Goal: Feedback & Contribution: Leave review/rating

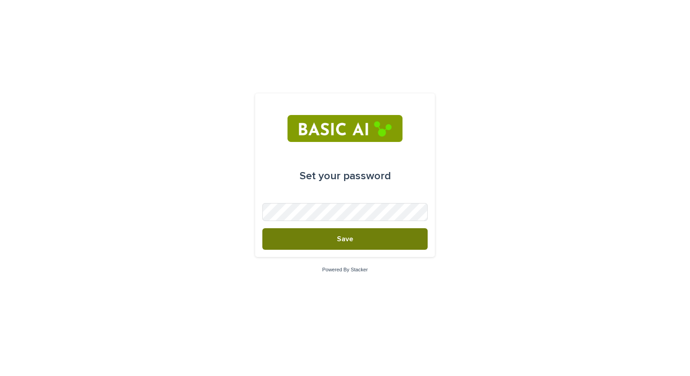
click at [333, 239] on button "Save" at bounding box center [345, 239] width 165 height 22
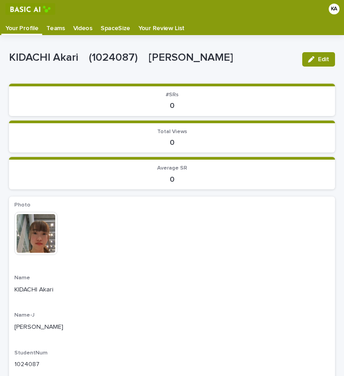
click at [83, 30] on p "Videos" at bounding box center [82, 25] width 19 height 14
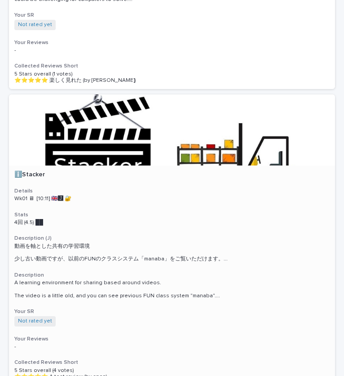
scroll to position [670, 0]
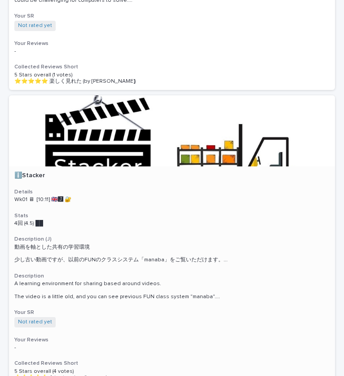
click at [60, 137] on div at bounding box center [172, 130] width 326 height 71
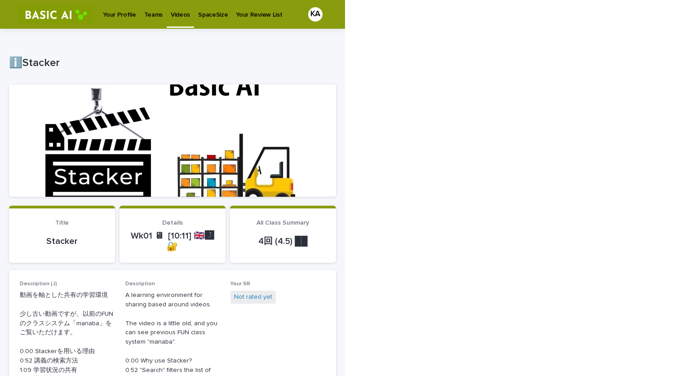
click at [205, 148] on div at bounding box center [172, 141] width 327 height 112
click at [62, 236] on p "Stacker" at bounding box center [62, 241] width 85 height 11
click at [184, 138] on div at bounding box center [172, 141] width 327 height 112
click at [18, 66] on p "ℹ️Stacker" at bounding box center [171, 63] width 324 height 13
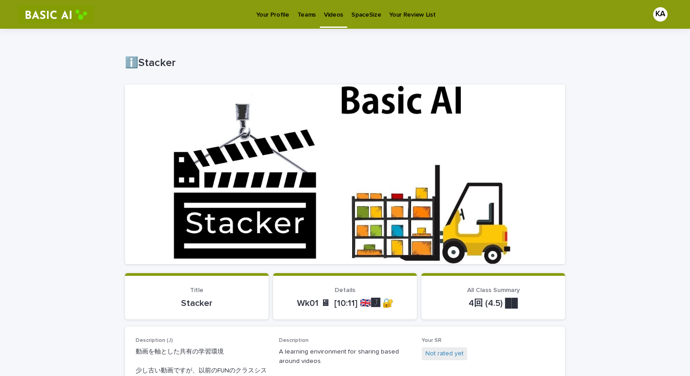
click at [316, 200] on div at bounding box center [345, 175] width 441 height 180
click at [354, 213] on div at bounding box center [345, 175] width 441 height 180
drag, startPoint x: 354, startPoint y: 213, endPoint x: 291, endPoint y: 143, distance: 93.9
click at [291, 143] on div at bounding box center [345, 175] width 441 height 180
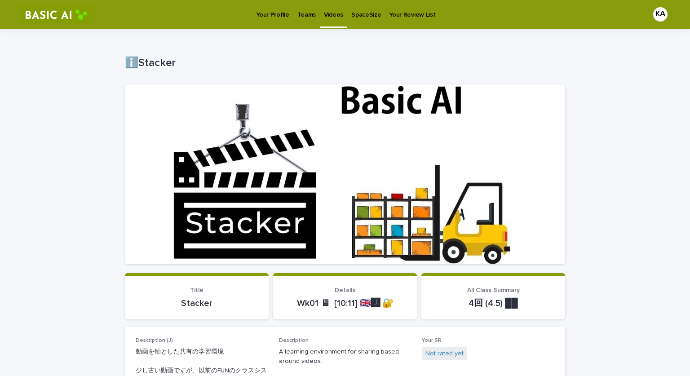
click at [291, 143] on div at bounding box center [345, 175] width 441 height 180
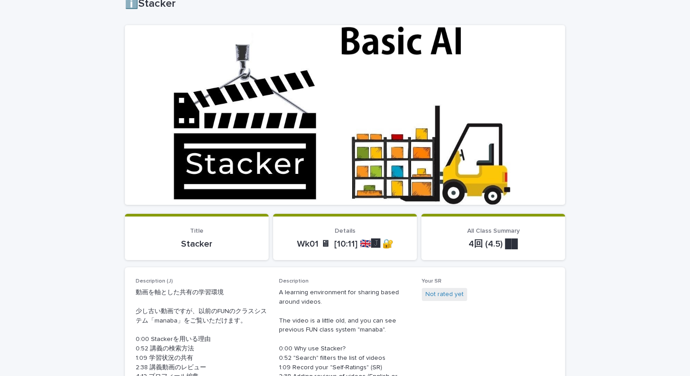
scroll to position [60, 0]
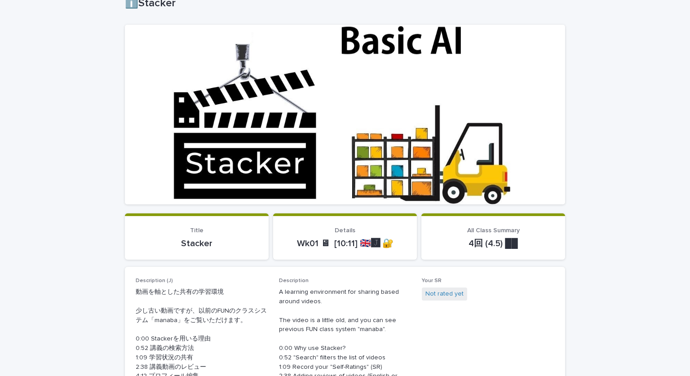
click at [497, 243] on p "4回 (4.5) ██" at bounding box center [493, 243] width 122 height 11
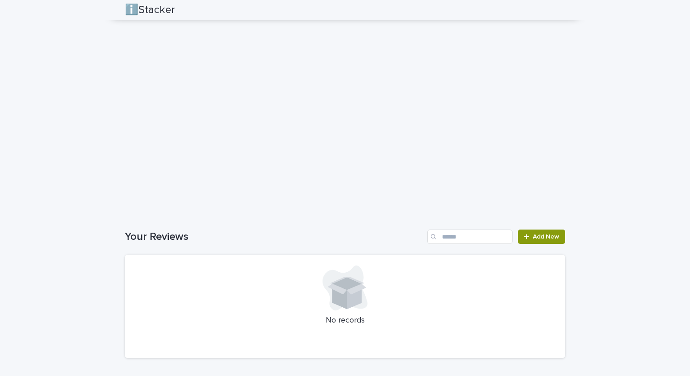
scroll to position [778, 0]
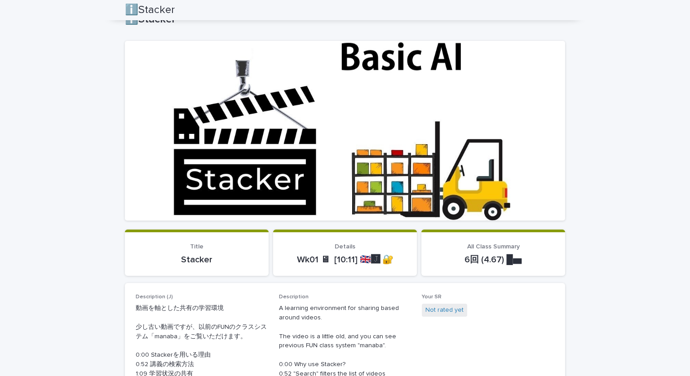
scroll to position [0, 0]
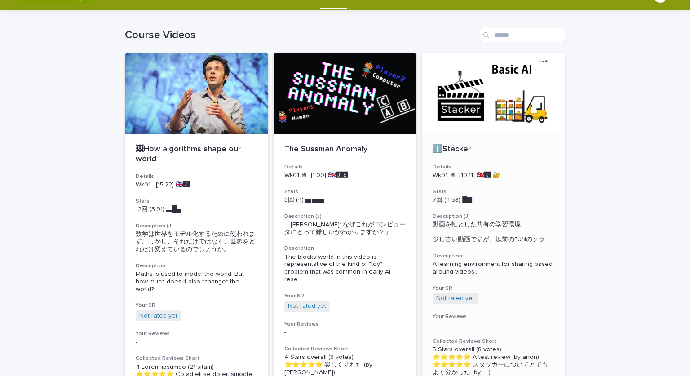
scroll to position [21, 0]
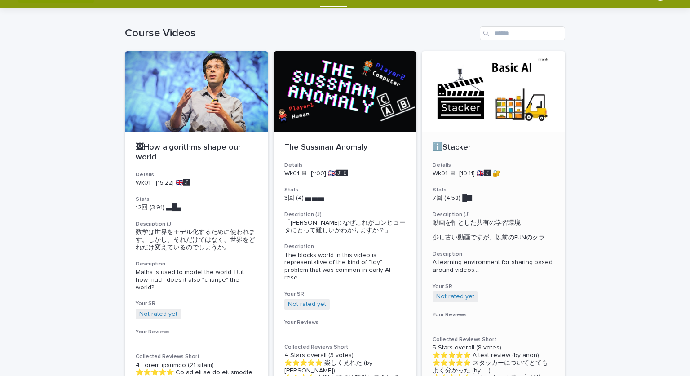
click at [482, 137] on div "ℹ️Stacker Details Wk01 🖥 [10:11] 🇬🇧🅹️ 🔐 Stats 7回 (4.58) █▉　　　 Description (J) 動…" at bounding box center [493, 304] width 143 height 344
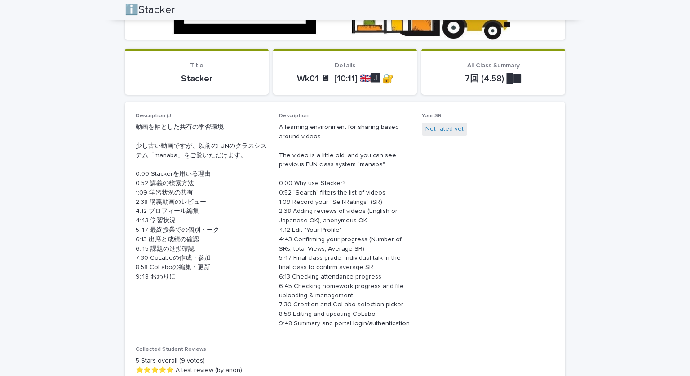
scroll to position [207, 0]
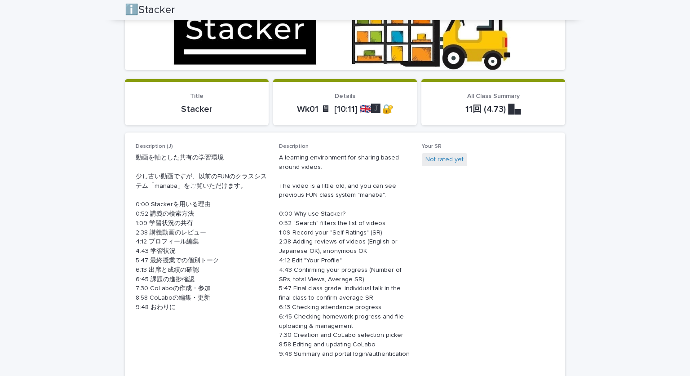
scroll to position [0, 0]
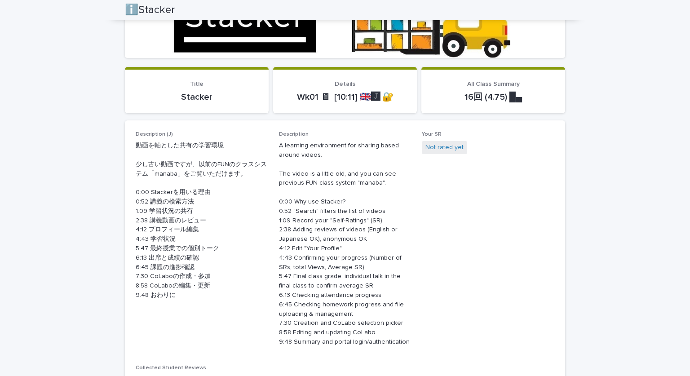
scroll to position [207, 0]
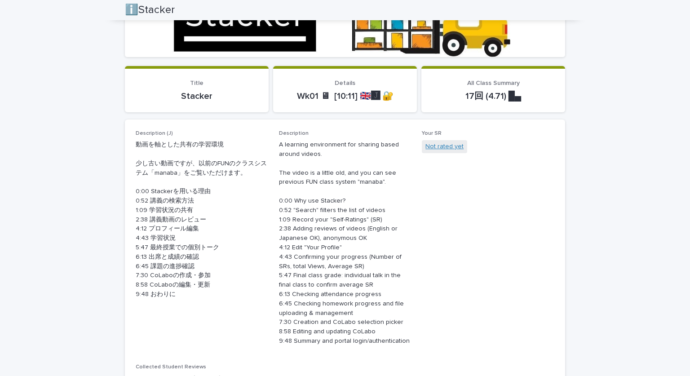
click at [445, 147] on link "Not rated yet" at bounding box center [445, 146] width 38 height 9
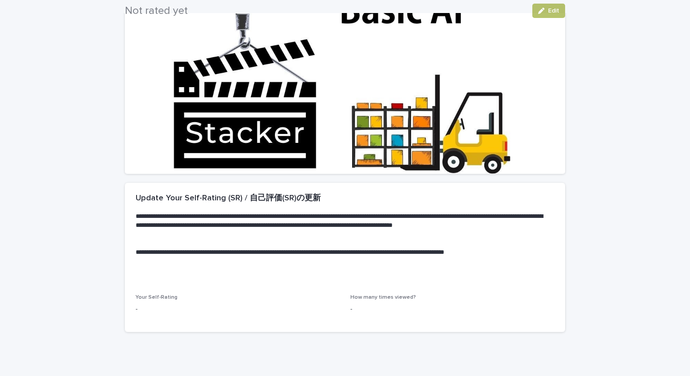
scroll to position [90, 0]
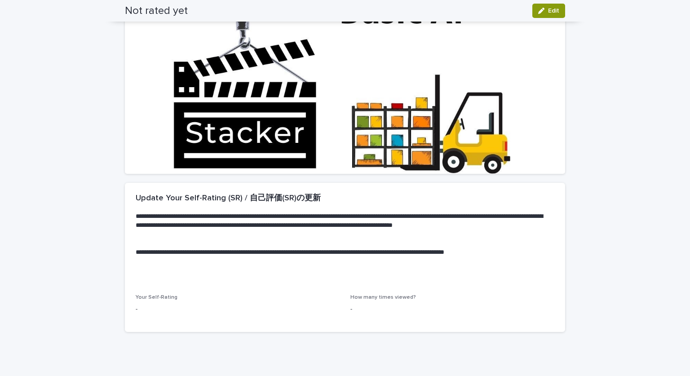
click at [160, 298] on span "Your Self-Rating" at bounding box center [157, 297] width 42 height 5
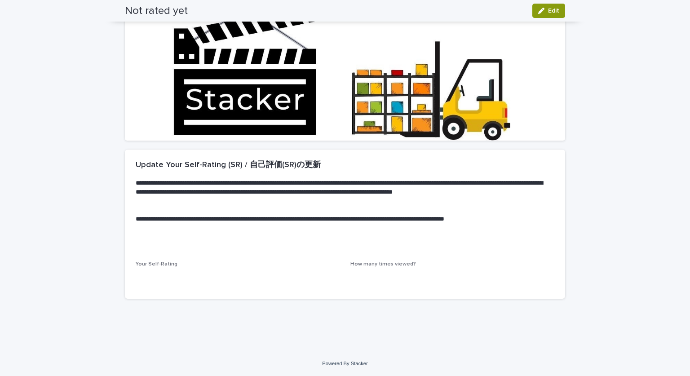
scroll to position [0, 0]
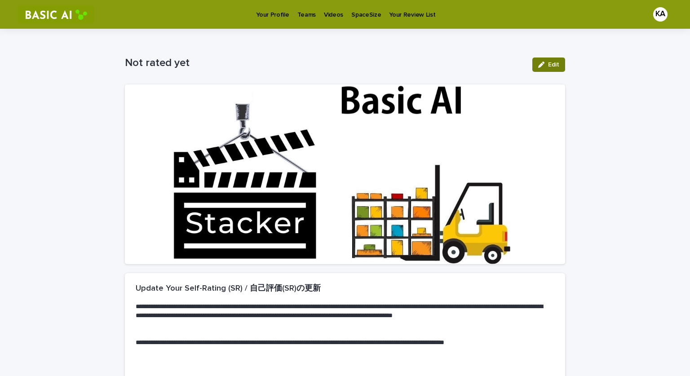
click at [540, 65] on icon "button" at bounding box center [542, 65] width 6 height 6
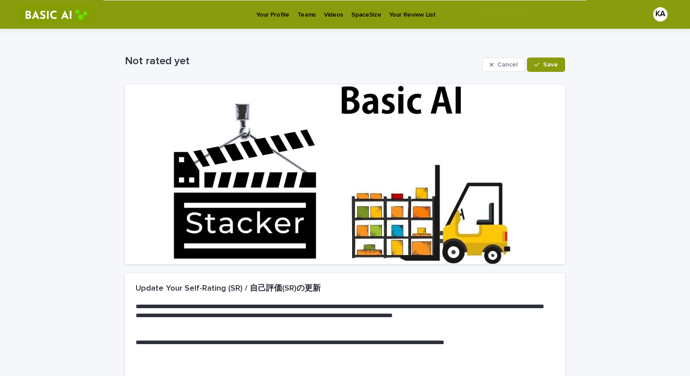
scroll to position [133, 0]
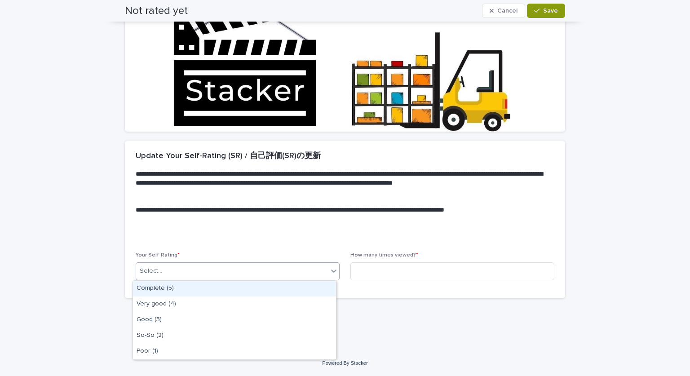
click at [185, 272] on div "Select..." at bounding box center [232, 271] width 192 height 15
click at [175, 288] on div "Complete (5)" at bounding box center [234, 289] width 203 height 16
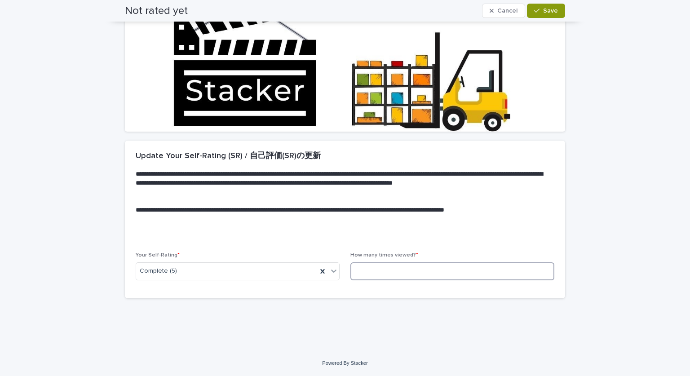
click at [382, 269] on input at bounding box center [453, 272] width 204 height 18
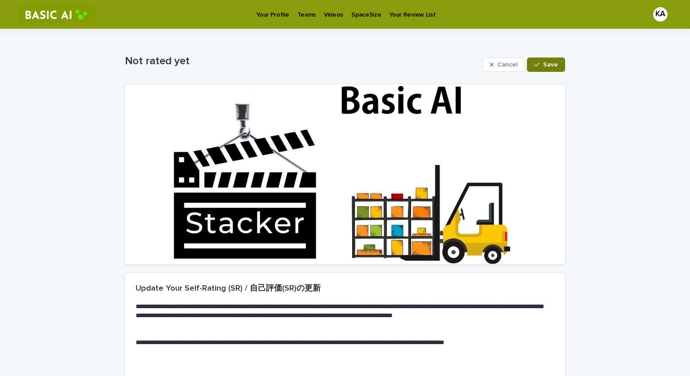
type input "*"
click at [546, 66] on span "Save" at bounding box center [550, 65] width 15 height 6
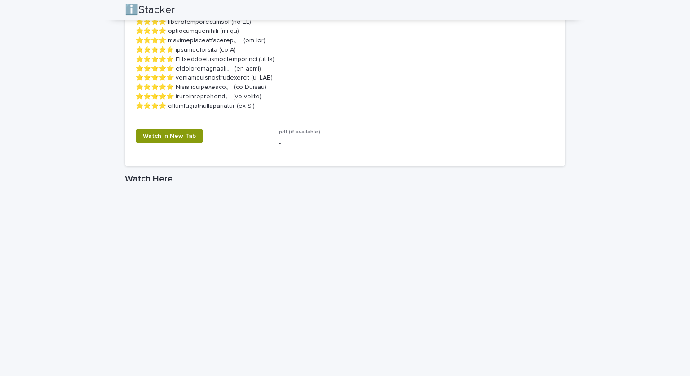
scroll to position [1146, 0]
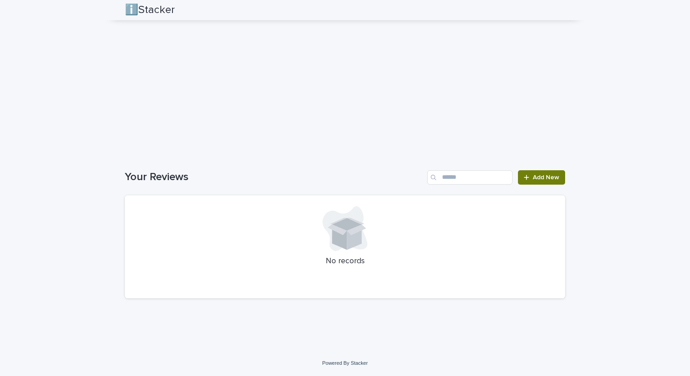
click at [543, 181] on link "Add New" at bounding box center [541, 177] width 47 height 14
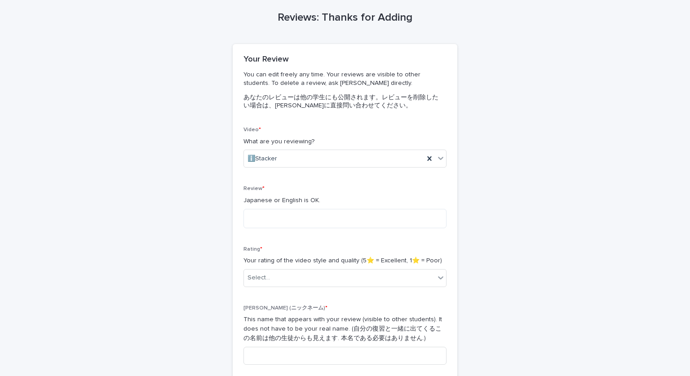
scroll to position [35, 0]
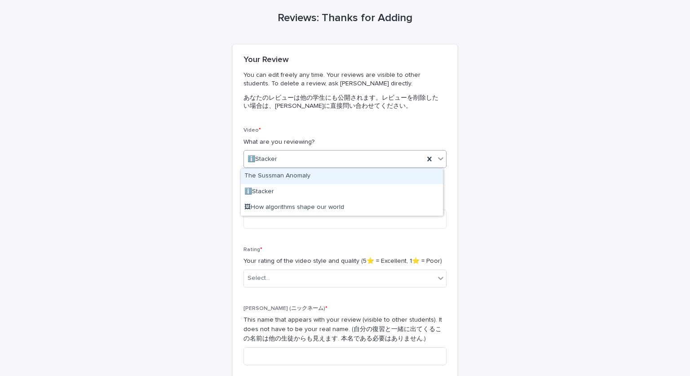
click at [350, 166] on div "ℹ️Stacker" at bounding box center [334, 159] width 180 height 15
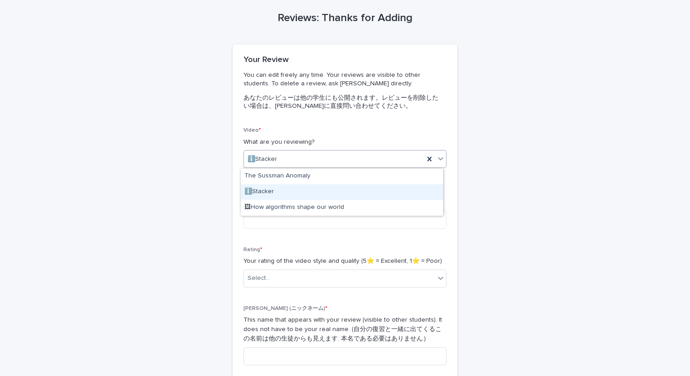
click at [271, 190] on div "ℹ️Stacker" at bounding box center [342, 192] width 202 height 16
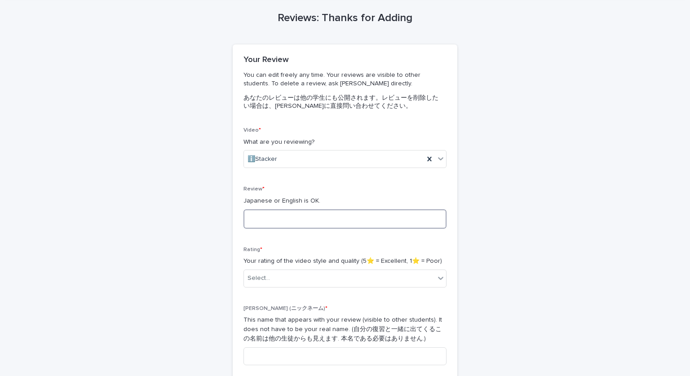
click at [283, 213] on textarea at bounding box center [345, 218] width 203 height 19
type textarea "*"
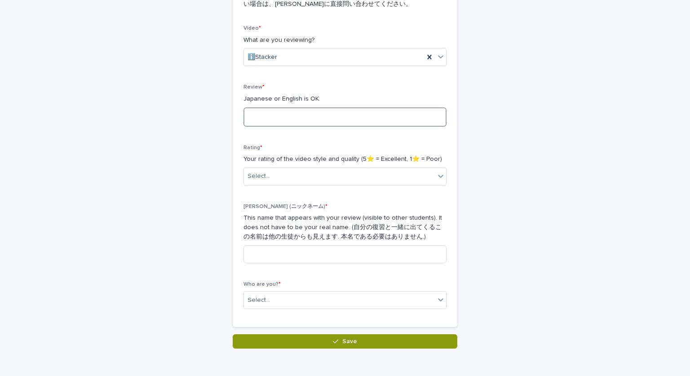
scroll to position [137, 0]
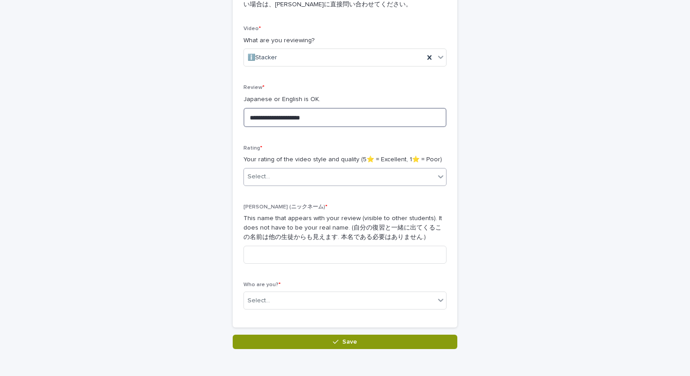
type textarea "**********"
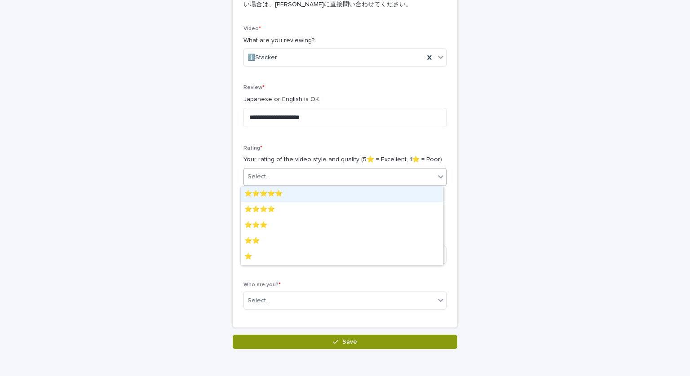
click at [277, 177] on div "Select..." at bounding box center [339, 176] width 191 height 15
click at [279, 199] on div "⭐️⭐️⭐️⭐️⭐️" at bounding box center [342, 195] width 202 height 16
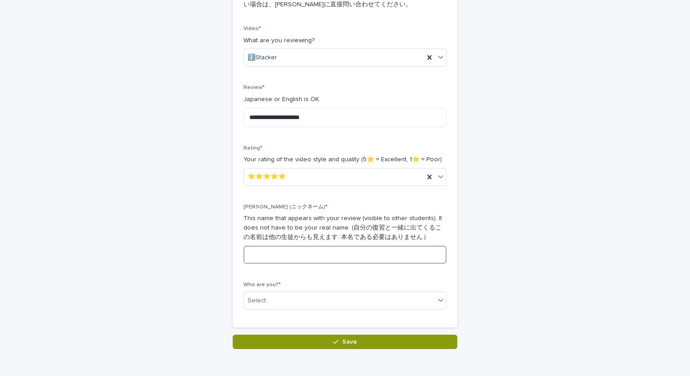
click at [280, 250] on input at bounding box center [345, 255] width 203 height 18
type input "*****"
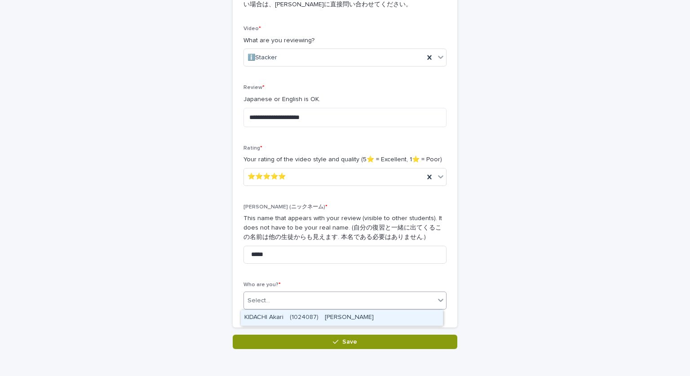
click at [392, 292] on div "Select..." at bounding box center [345, 301] width 203 height 18
click at [352, 315] on div "[PERSON_NAME]　(1024087)　[PERSON_NAME]" at bounding box center [342, 318] width 202 height 16
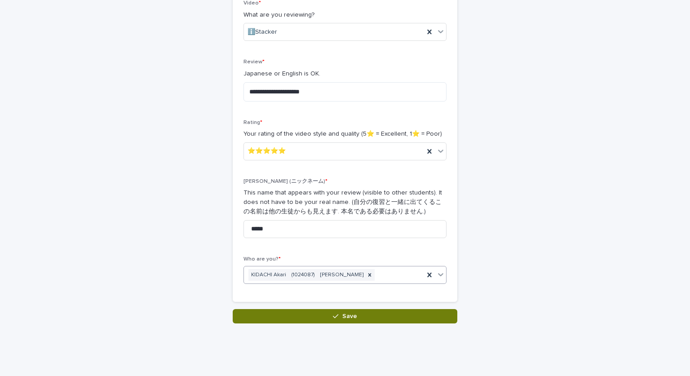
scroll to position [163, 0]
click at [334, 321] on button "Save" at bounding box center [345, 316] width 225 height 14
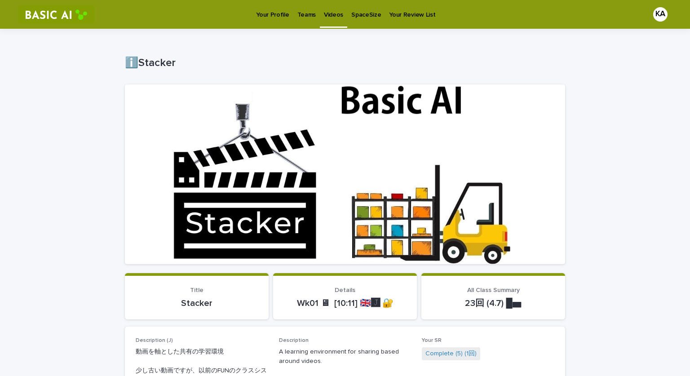
click at [277, 17] on p "Your Profile" at bounding box center [272, 9] width 33 height 19
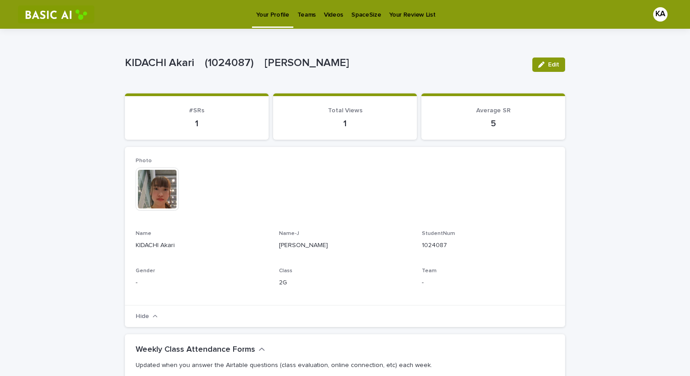
click at [333, 16] on p "Videos" at bounding box center [333, 9] width 19 height 19
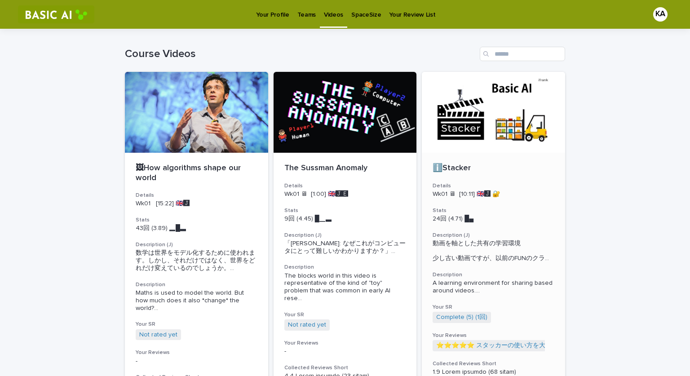
scroll to position [1, 0]
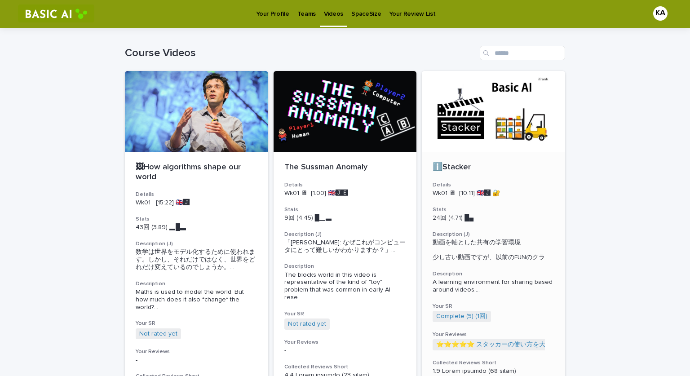
click at [478, 137] on div at bounding box center [493, 111] width 143 height 81
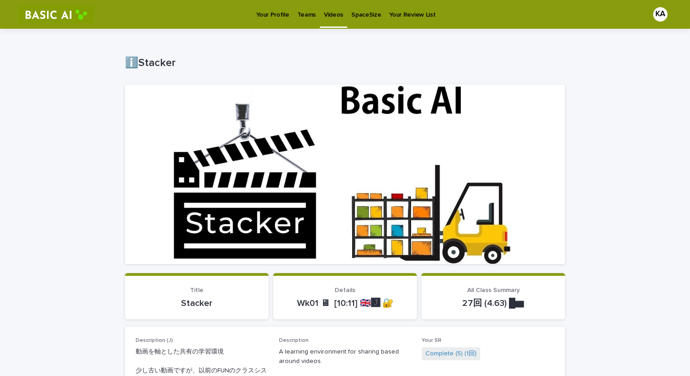
click at [304, 19] on link "Teams" at bounding box center [307, 14] width 27 height 28
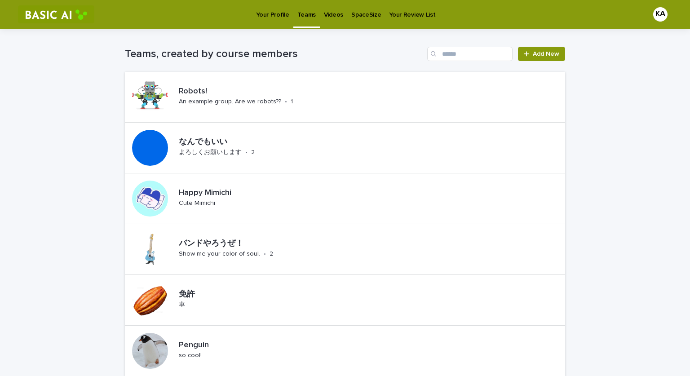
click at [334, 16] on p "Videos" at bounding box center [333, 9] width 19 height 19
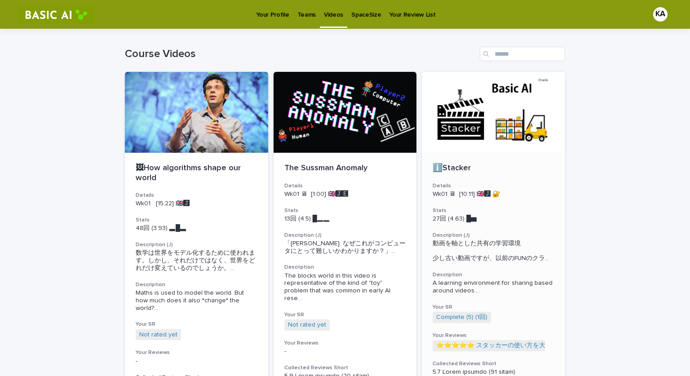
click at [497, 159] on div "ℹ️Stacker Details Wk01 🖥 [10:11] 🇬🇧🅹️ 🔐 Stats 27回 (4.63) █▆　　　 Description (J) …" at bounding box center [493, 372] width 143 height 438
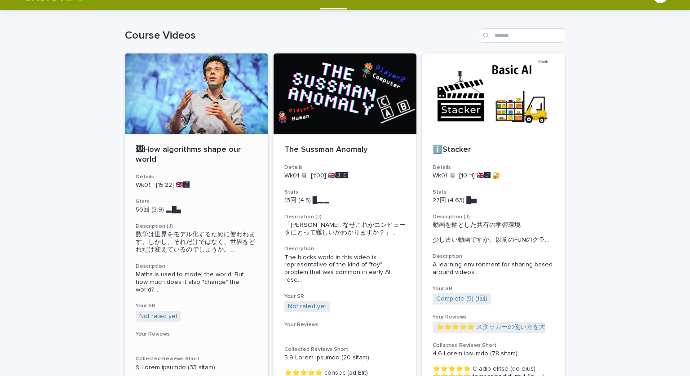
scroll to position [20, 0]
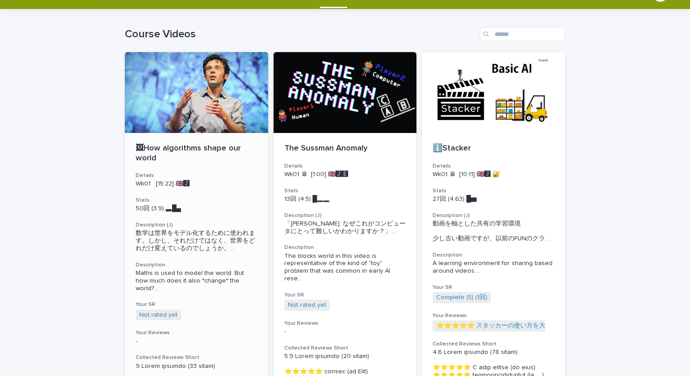
click at [209, 107] on div at bounding box center [196, 92] width 143 height 81
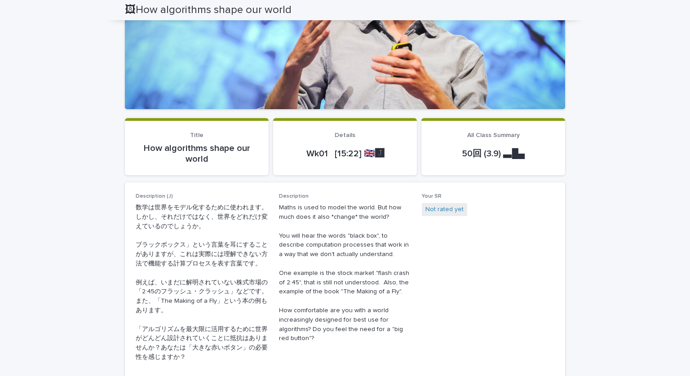
scroll to position [156, 0]
click at [441, 212] on link "Not rated yet" at bounding box center [445, 209] width 38 height 9
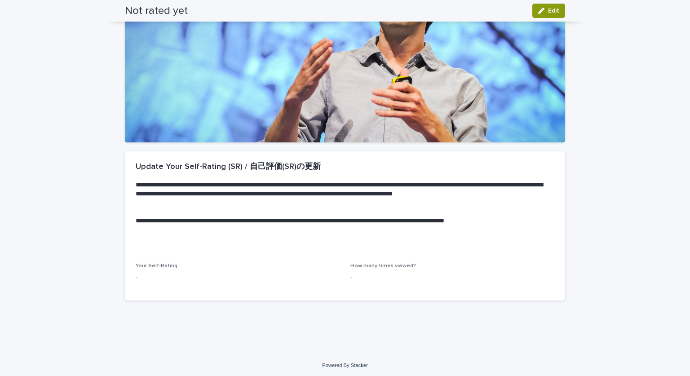
scroll to position [124, 0]
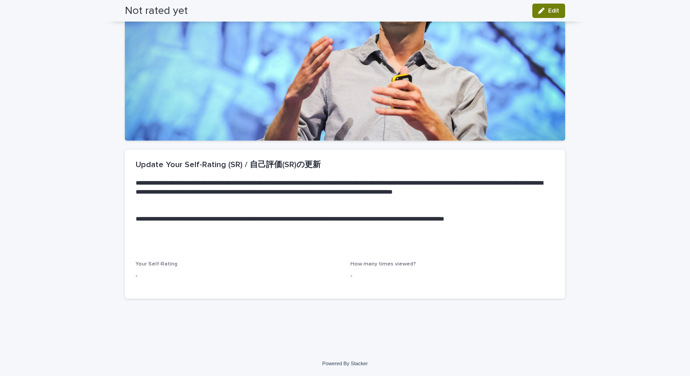
click at [552, 10] on span "Edit" at bounding box center [553, 11] width 11 height 6
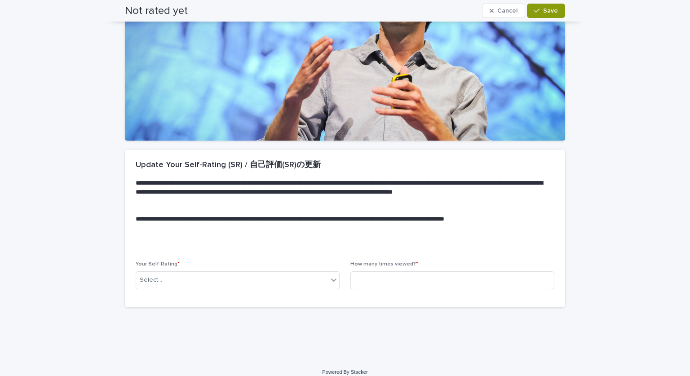
scroll to position [128, 0]
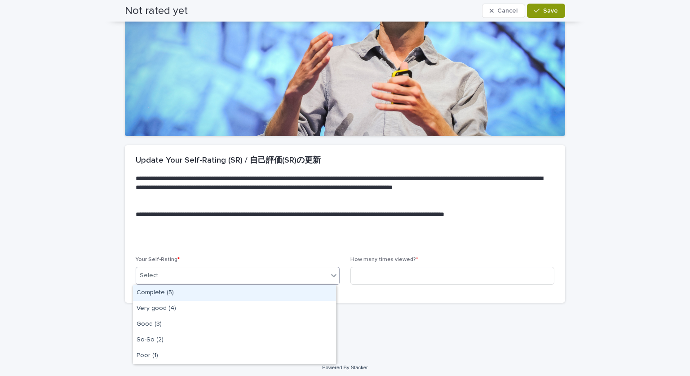
click at [215, 278] on div "Select..." at bounding box center [232, 275] width 192 height 15
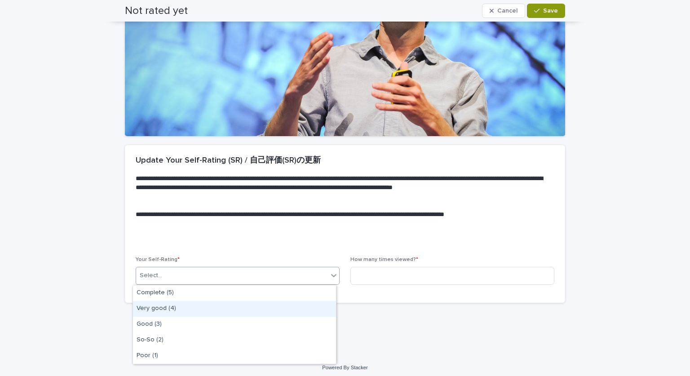
click at [170, 310] on div "Very good (4)" at bounding box center [234, 309] width 203 height 16
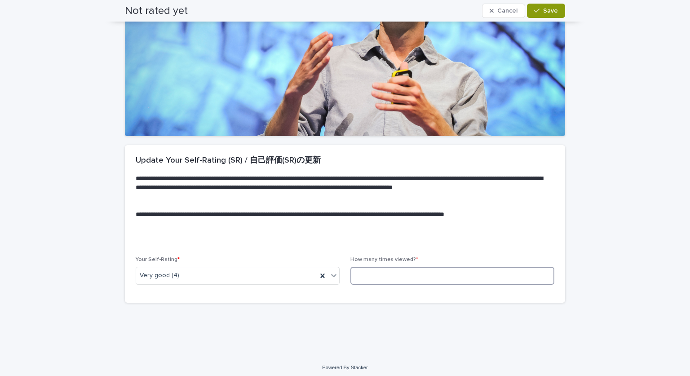
click at [367, 278] on input at bounding box center [453, 276] width 204 height 18
type input "*"
click at [548, 9] on span "Save" at bounding box center [550, 11] width 15 height 6
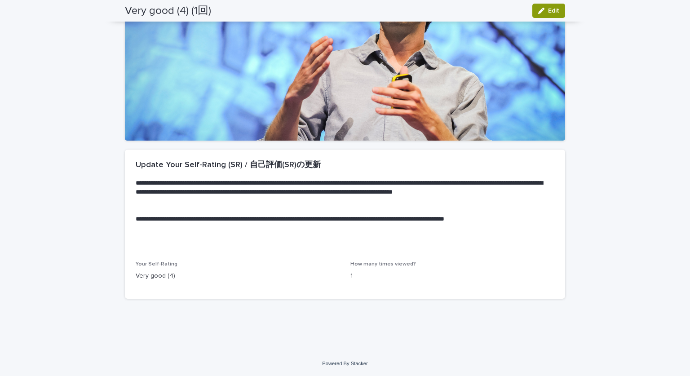
scroll to position [0, 0]
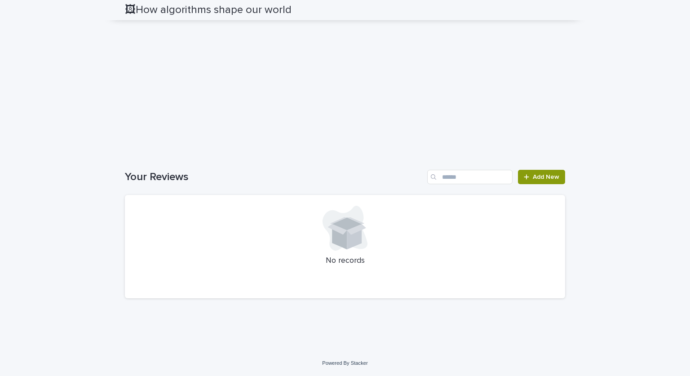
scroll to position [1671, 0]
click at [536, 180] on span "Add New" at bounding box center [546, 177] width 27 height 6
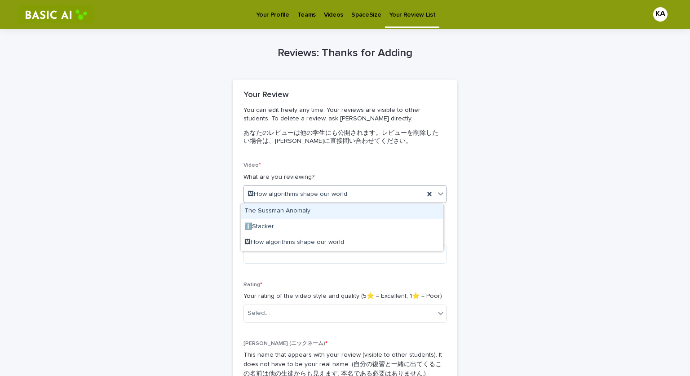
click at [384, 197] on div "🖼How algorithms shape our world" at bounding box center [334, 194] width 180 height 15
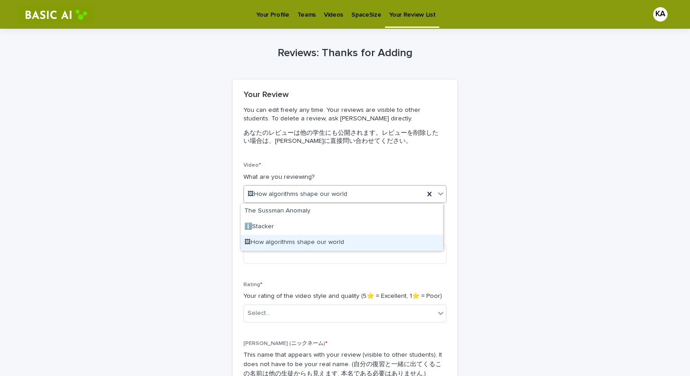
click at [275, 239] on div "🖼How algorithms shape our world" at bounding box center [342, 243] width 202 height 16
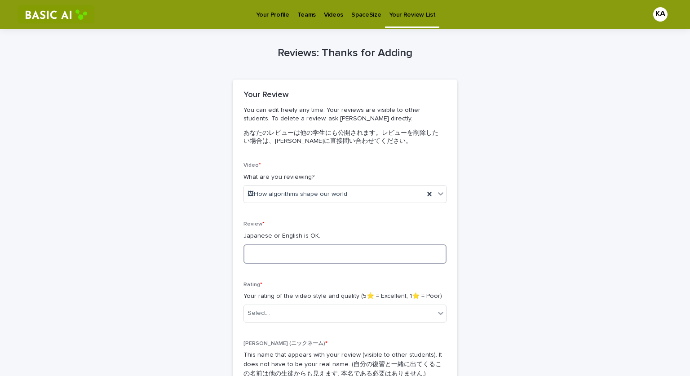
click at [270, 253] on textarea at bounding box center [345, 254] width 203 height 19
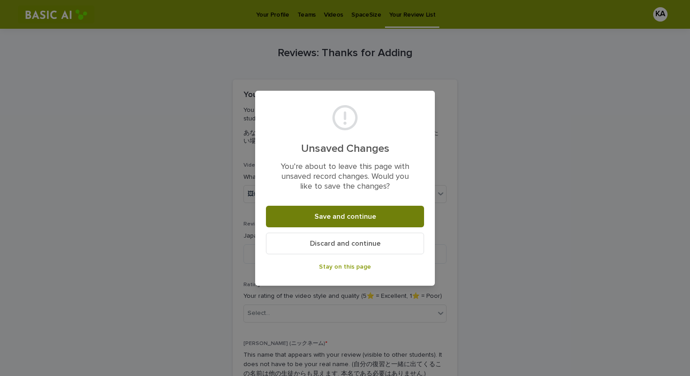
click at [377, 217] on button "Save and continue" at bounding box center [345, 217] width 158 height 22
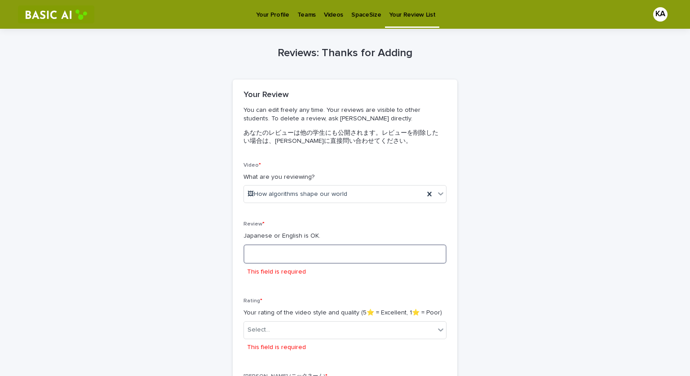
scroll to position [1, 0]
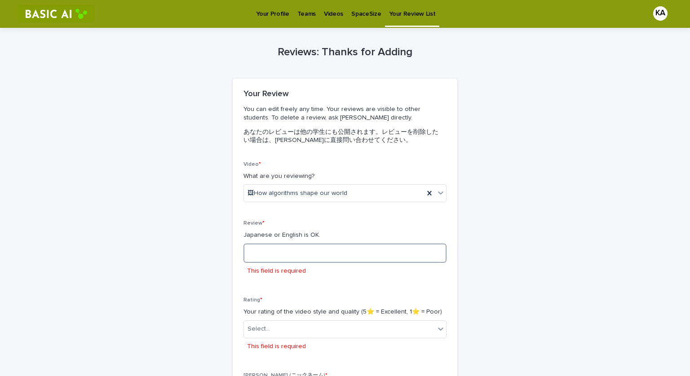
click at [263, 252] on textarea at bounding box center [345, 253] width 203 height 19
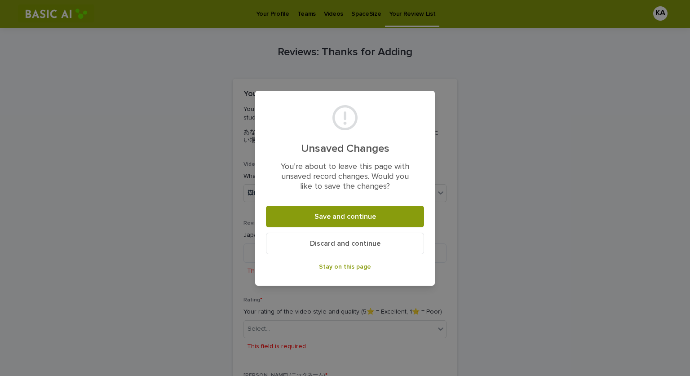
drag, startPoint x: 340, startPoint y: 270, endPoint x: 401, endPoint y: 275, distance: 60.9
click at [401, 275] on footer "Save and continue Discard and continue Stay on this page" at bounding box center [345, 243] width 158 height 74
click at [383, 248] on button "Discard and continue" at bounding box center [345, 244] width 158 height 22
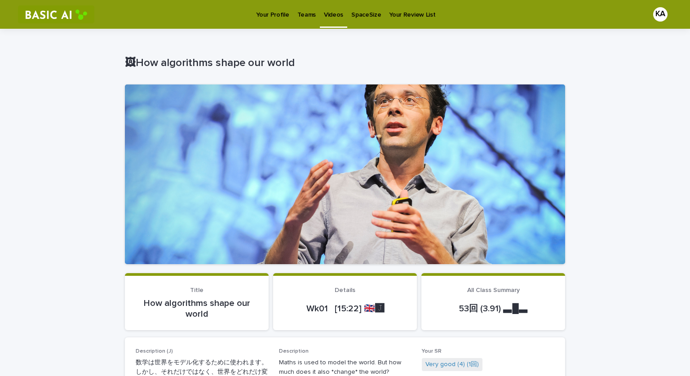
click at [271, 19] on link "Your Profile" at bounding box center [272, 14] width 41 height 28
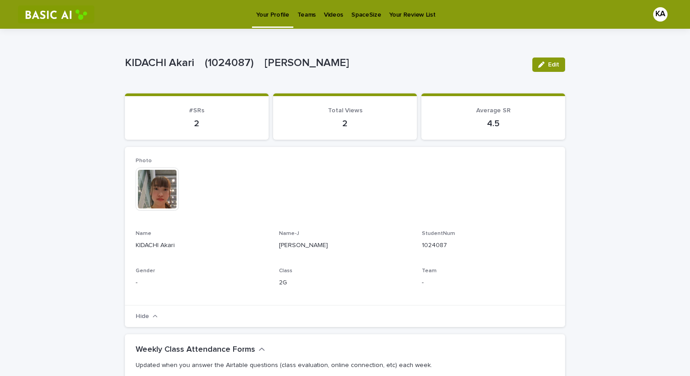
click at [303, 24] on link "Teams" at bounding box center [307, 14] width 27 height 28
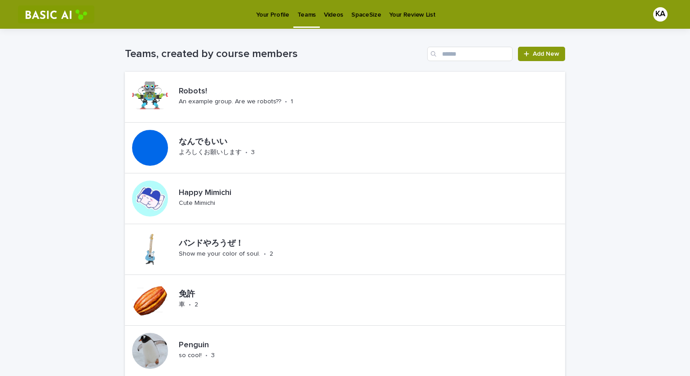
click at [329, 17] on p "Videos" at bounding box center [333, 9] width 19 height 19
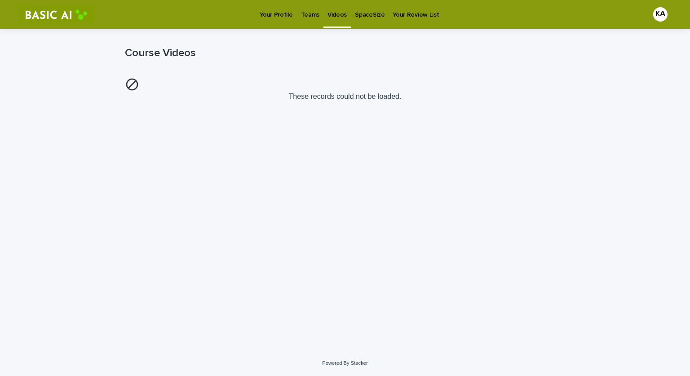
click at [309, 22] on link "Teams" at bounding box center [310, 14] width 27 height 28
click at [331, 14] on p "Videos" at bounding box center [337, 9] width 19 height 19
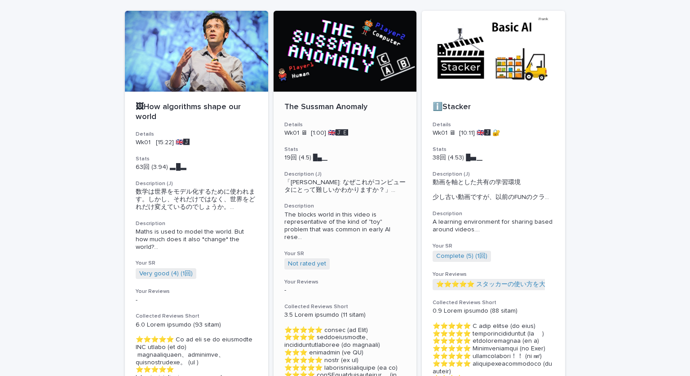
scroll to position [4, 0]
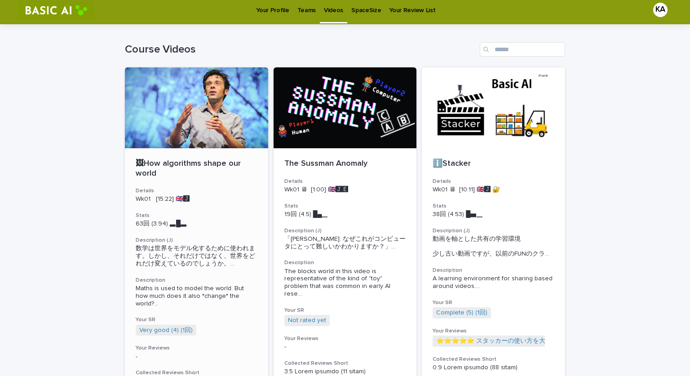
click at [193, 152] on div "🖼How algorithms shape our world Details Wk01 [15:22] 🇬🇧🅹️ Stats 63回 (3.94) ▃█▃　…" at bounding box center [196, 377] width 143 height 459
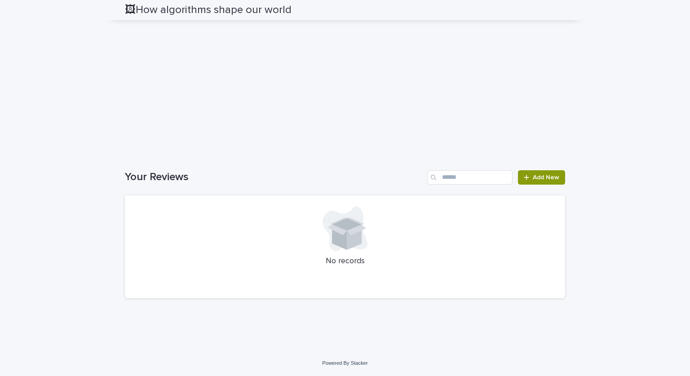
scroll to position [1809, 0]
click at [533, 184] on link "Add New" at bounding box center [541, 177] width 47 height 14
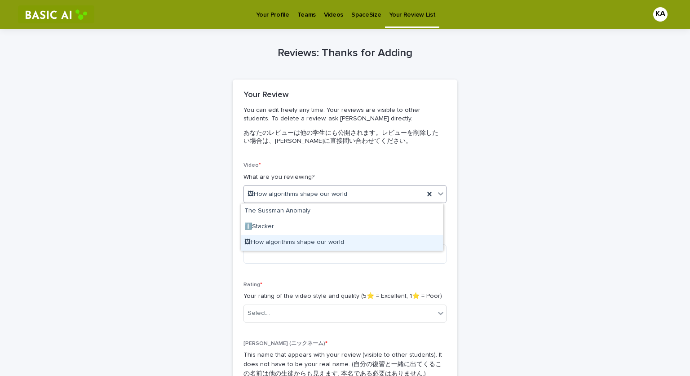
click at [280, 243] on div "🖼How algorithms shape our world" at bounding box center [342, 243] width 202 height 16
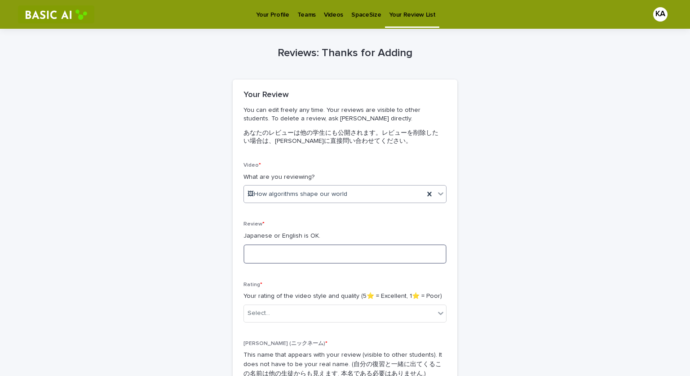
click at [274, 250] on textarea at bounding box center [345, 254] width 203 height 19
type textarea "*"
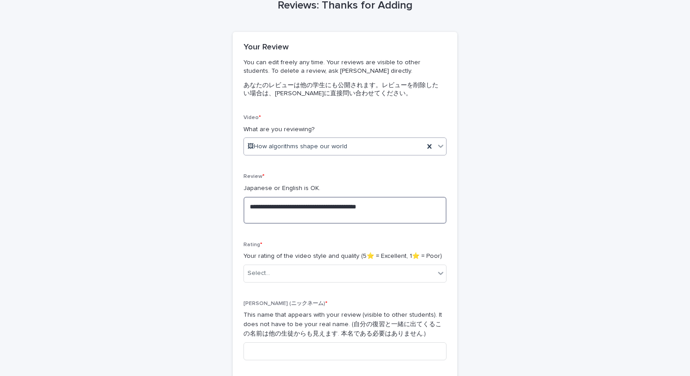
scroll to position [48, 0]
type textarea "**********"
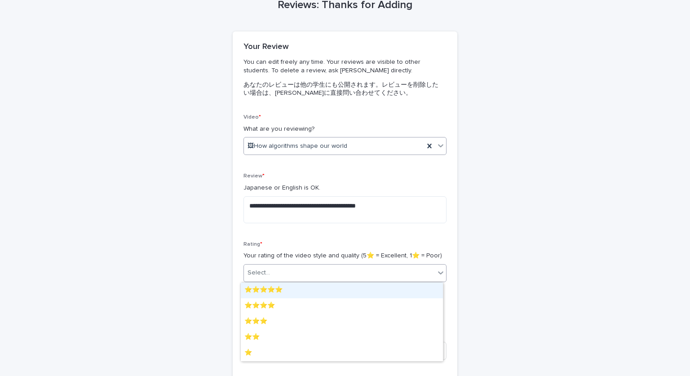
click at [329, 276] on div "Select..." at bounding box center [339, 273] width 191 height 15
click at [278, 296] on div "⭐️⭐️⭐️⭐️⭐️" at bounding box center [342, 291] width 202 height 16
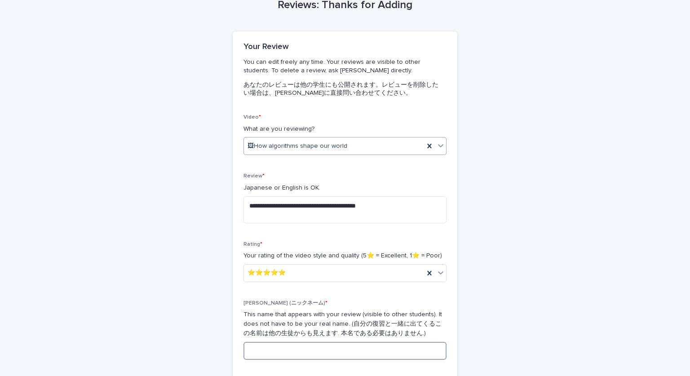
click at [276, 342] on input at bounding box center [345, 351] width 203 height 18
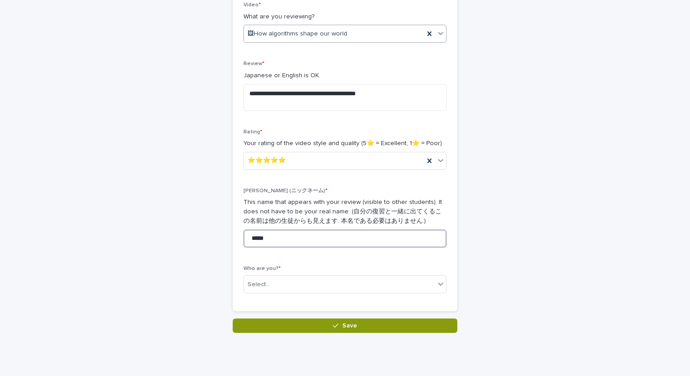
scroll to position [161, 0]
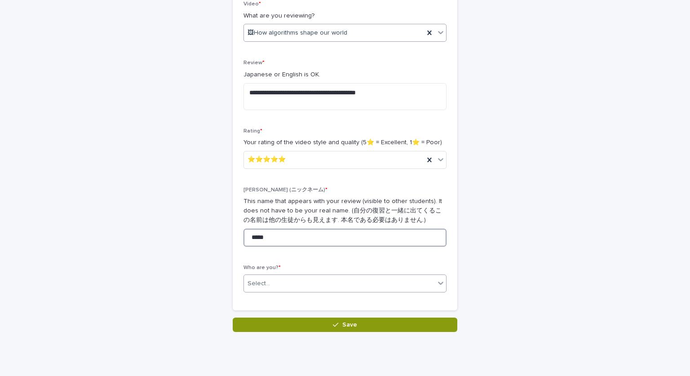
type input "*****"
click at [271, 285] on input "text" at bounding box center [271, 284] width 1 height 8
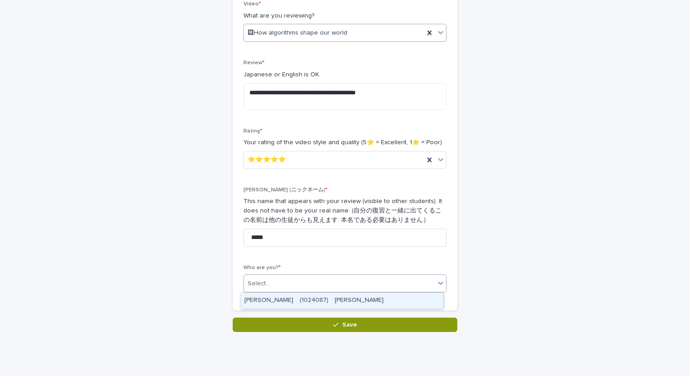
click at [270, 296] on div "[PERSON_NAME]　(1024087)　[PERSON_NAME]" at bounding box center [342, 301] width 202 height 16
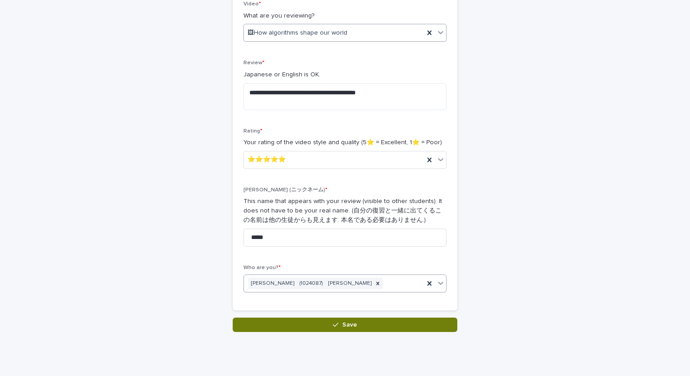
click at [348, 328] on button "Save" at bounding box center [345, 325] width 225 height 14
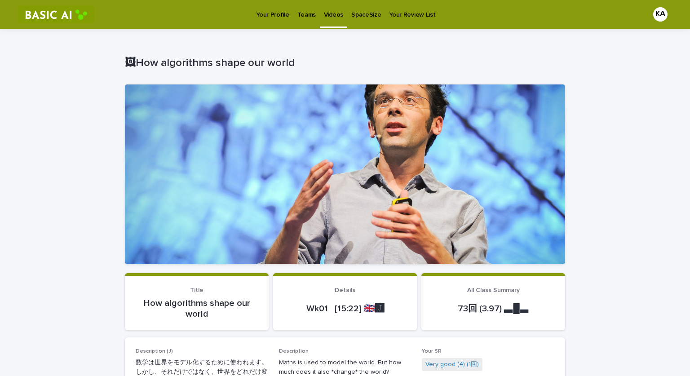
click at [326, 17] on p "Videos" at bounding box center [333, 9] width 19 height 19
